Goal: Check status: Check status

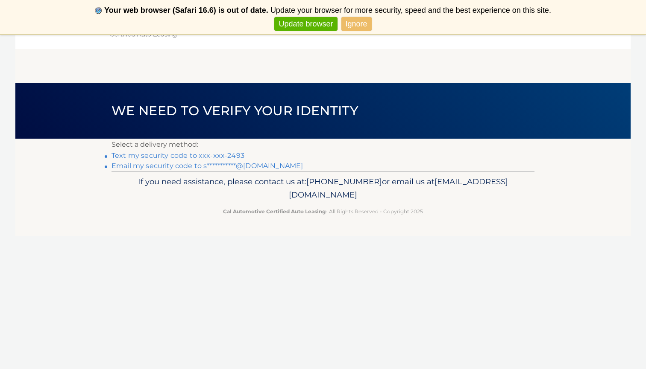
click at [183, 155] on link "Text my security code to xxx-xxx-2493" at bounding box center [177, 156] width 133 height 8
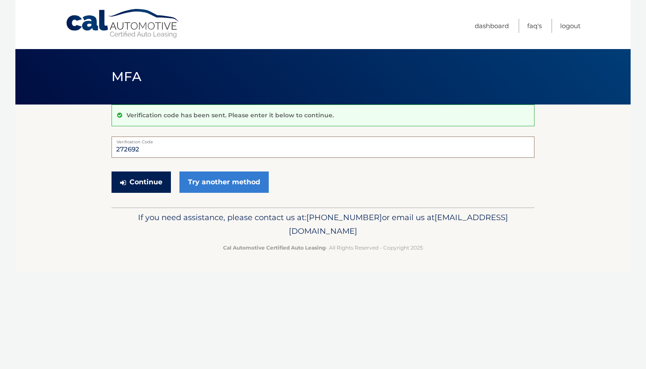
type input "272692"
click at [145, 178] on button "Continue" at bounding box center [140, 182] width 59 height 21
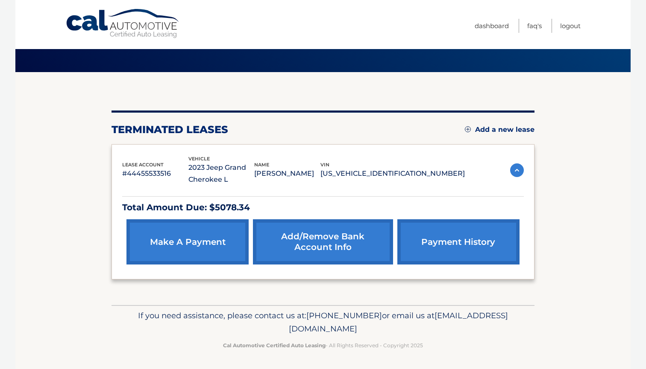
scroll to position [32, 0]
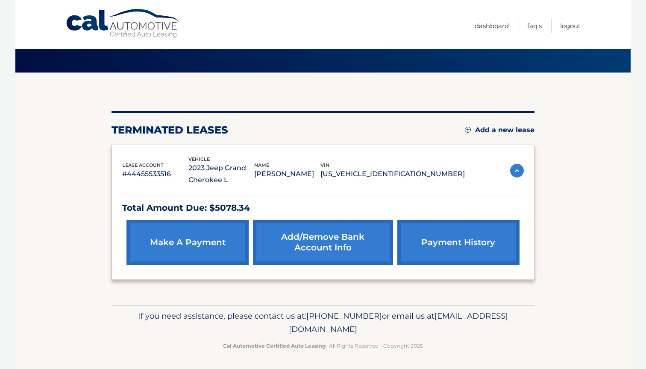
click at [455, 248] on link "payment history" at bounding box center [458, 242] width 122 height 45
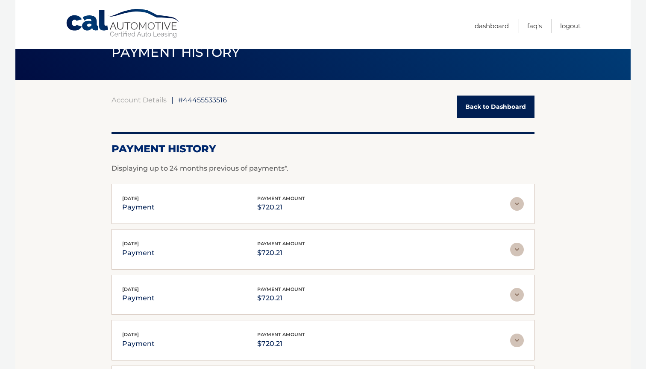
scroll to position [23, 0]
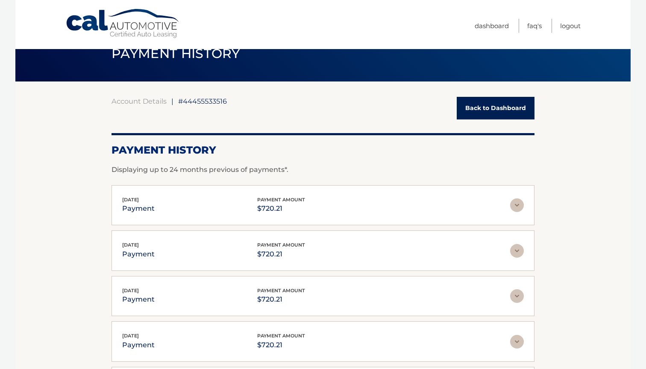
click at [510, 213] on div "Aug 20, 2025 payment payment amount $720.21" at bounding box center [322, 205] width 401 height 19
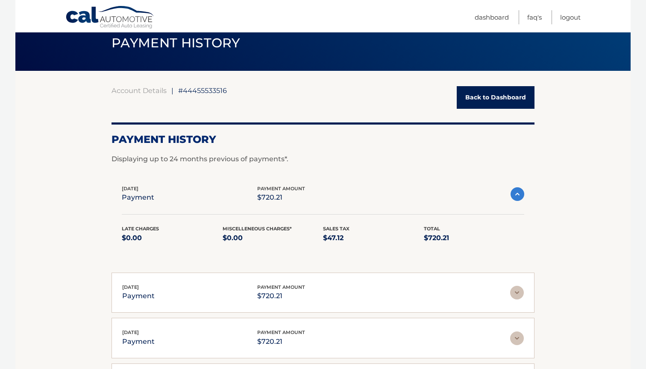
scroll to position [32, 0]
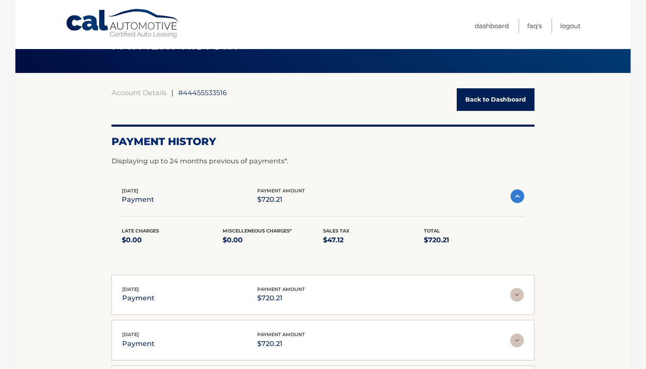
click at [480, 96] on link "Back to Dashboard" at bounding box center [495, 99] width 78 height 23
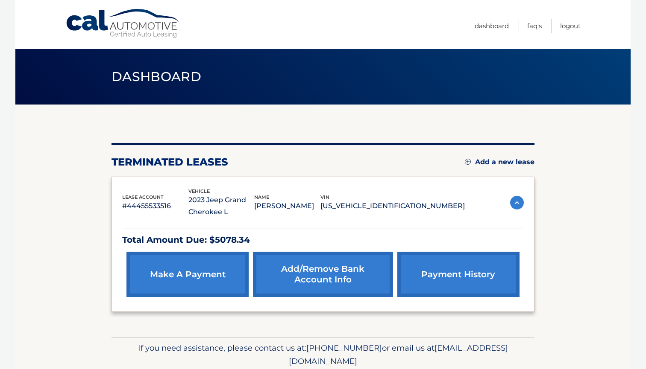
click at [173, 165] on h2 "terminated leases" at bounding box center [169, 162] width 117 height 13
click at [146, 208] on p "#44455533516" at bounding box center [155, 206] width 66 height 12
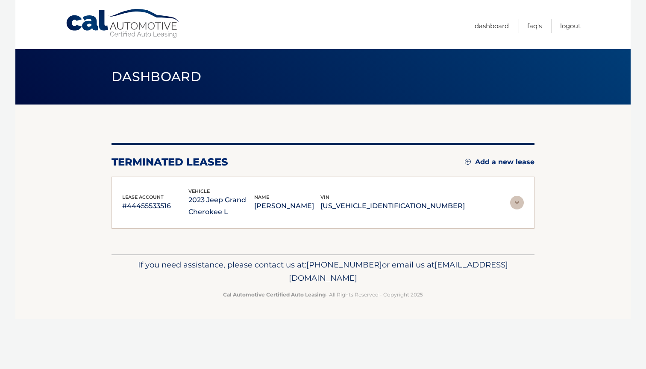
click at [146, 208] on p "#44455533516" at bounding box center [155, 206] width 66 height 12
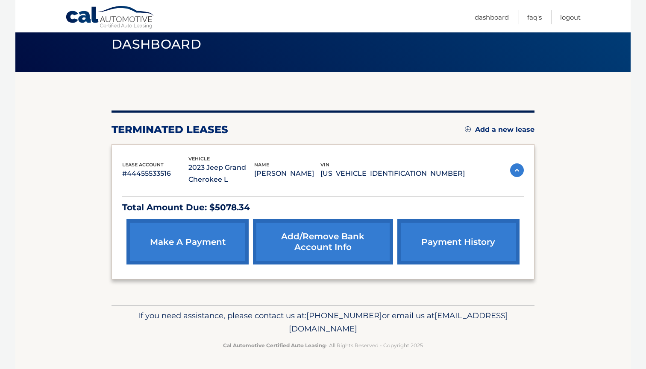
scroll to position [32, 0]
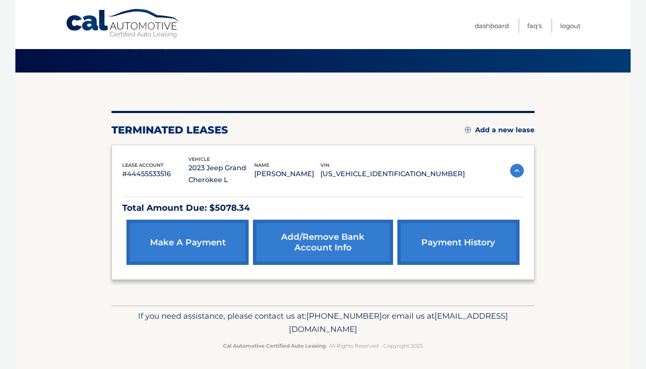
drag, startPoint x: 400, startPoint y: 328, endPoint x: 245, endPoint y: 328, distance: 155.4
click at [245, 328] on p "If you need assistance, please contact us at: [PHONE_NUMBER] or email us at [EM…" at bounding box center [323, 323] width 412 height 27
copy span "[EMAIL_ADDRESS][DOMAIN_NAME]"
